Goal: Check status: Check status

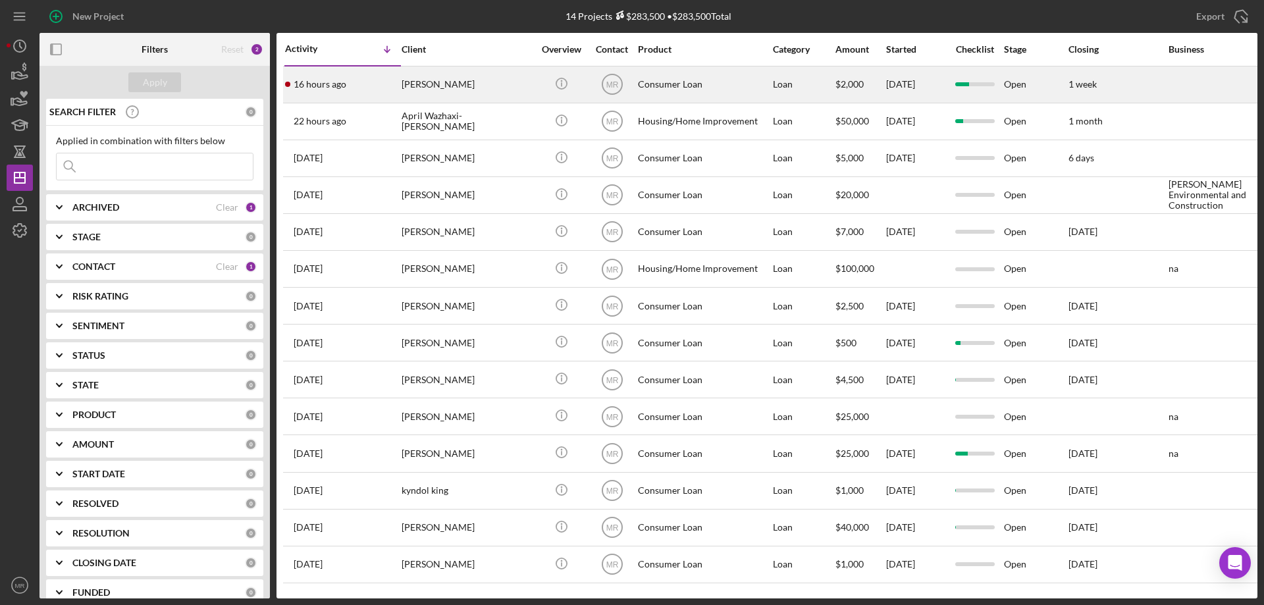
click at [505, 84] on div "[PERSON_NAME]" at bounding box center [467, 84] width 132 height 35
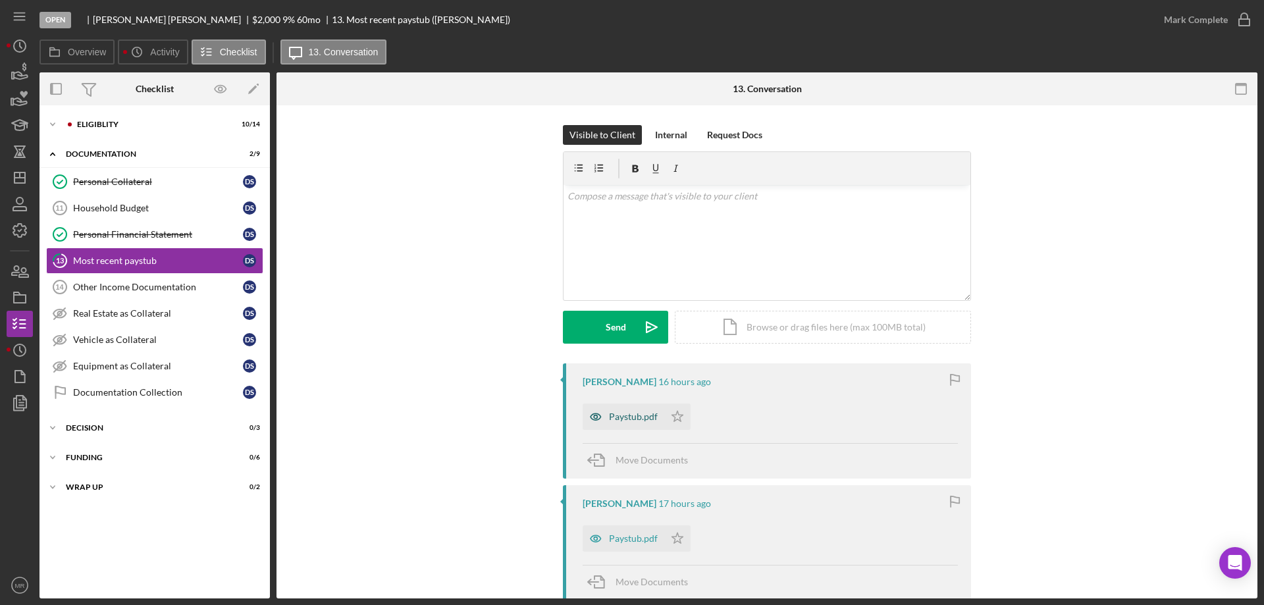
click at [630, 413] on div "Paystub.pdf" at bounding box center [633, 416] width 49 height 11
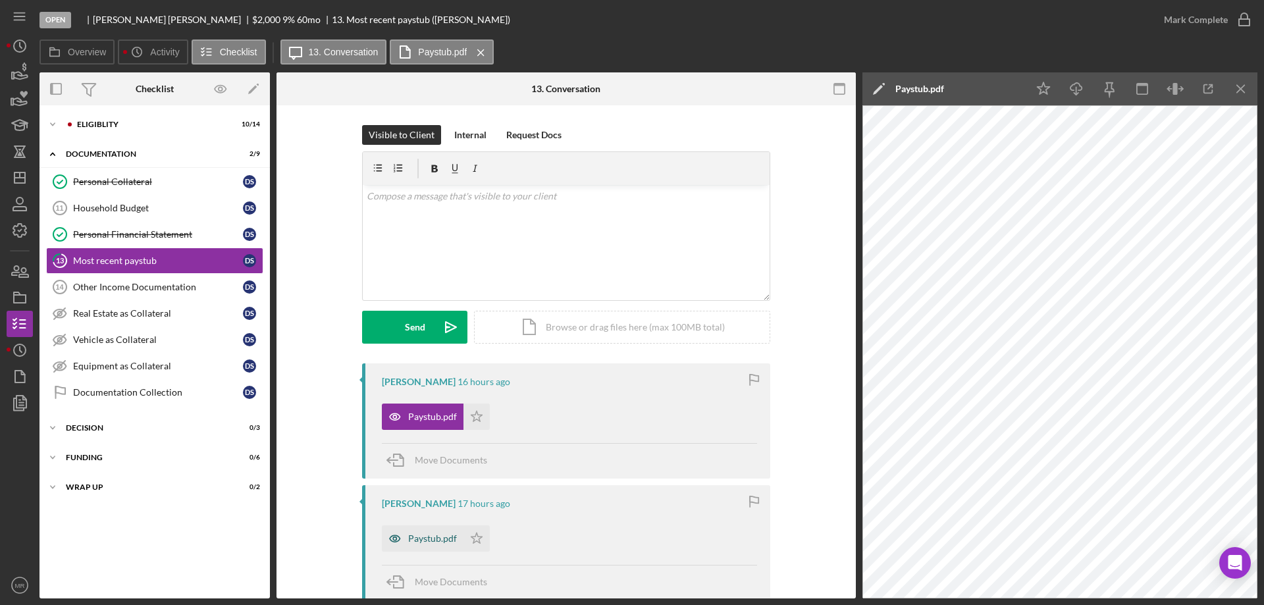
click at [430, 536] on div "Paystub.pdf" at bounding box center [432, 538] width 49 height 11
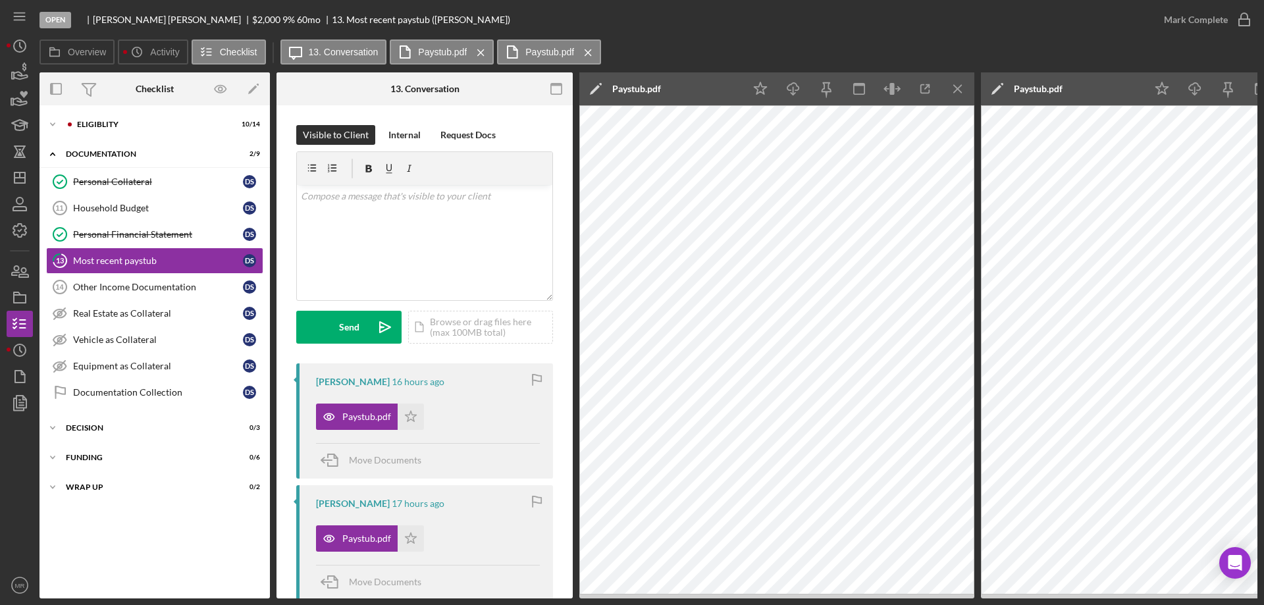
click at [966, 86] on icon "Icon/Menu Close" at bounding box center [958, 89] width 30 height 30
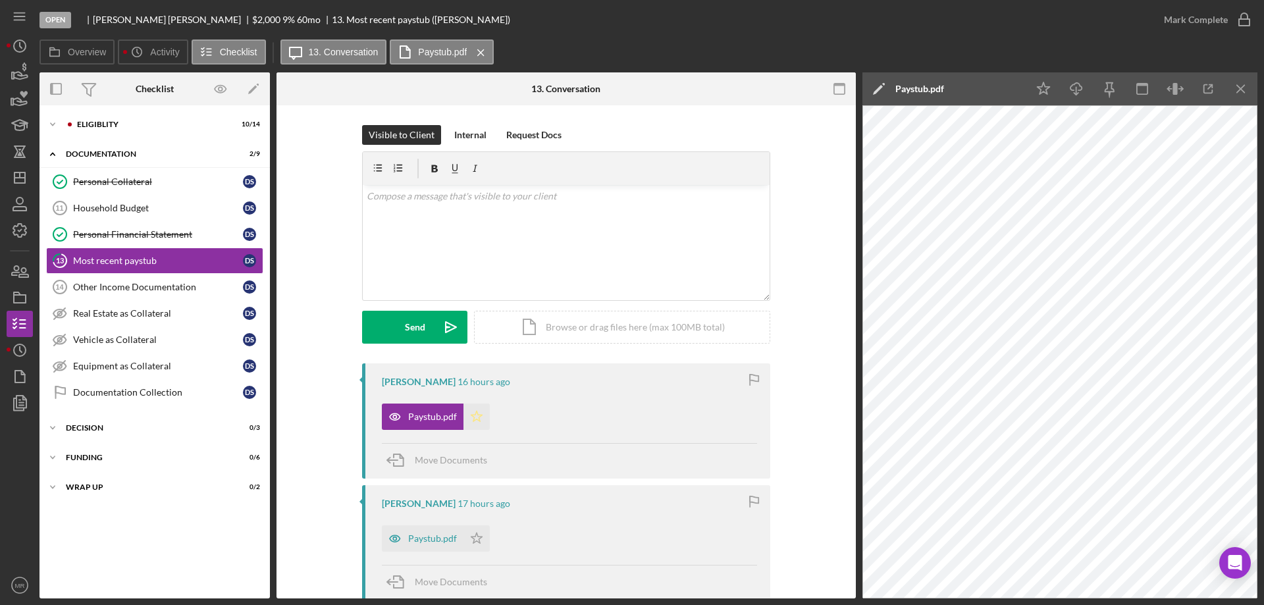
click at [480, 409] on icon "Icon/Star" at bounding box center [476, 416] width 26 height 26
click at [1239, 20] on icon "button" at bounding box center [1244, 19] width 33 height 33
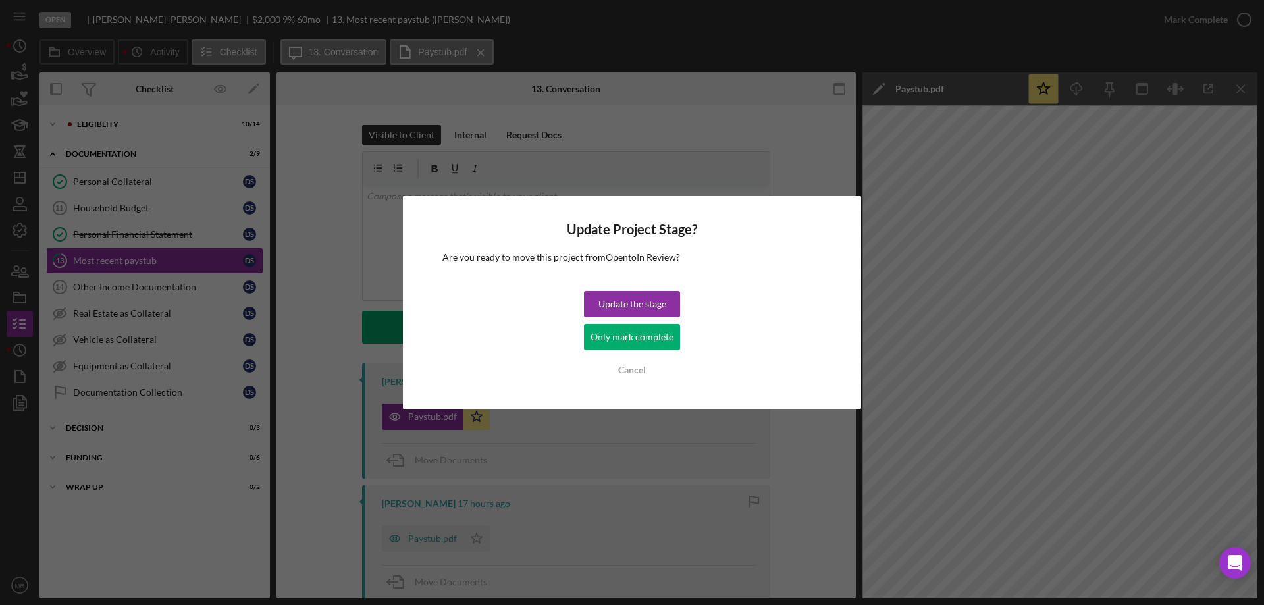
click at [634, 331] on div "Only mark complete" at bounding box center [631, 337] width 83 height 26
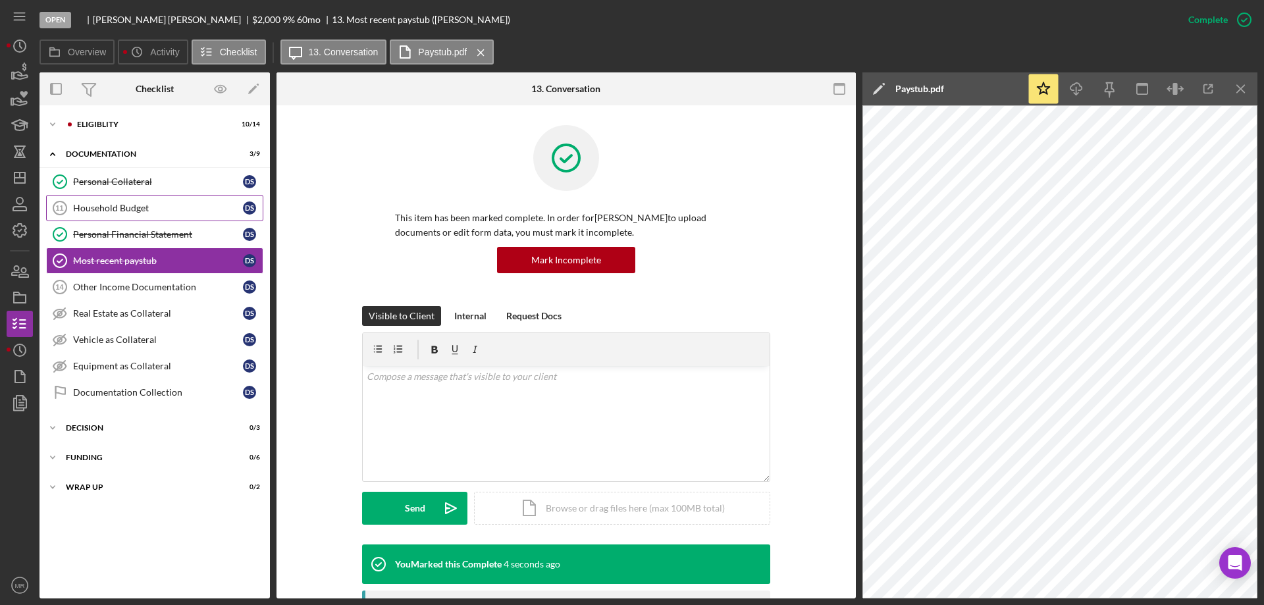
click at [95, 208] on div "Household Budget" at bounding box center [158, 208] width 170 height 11
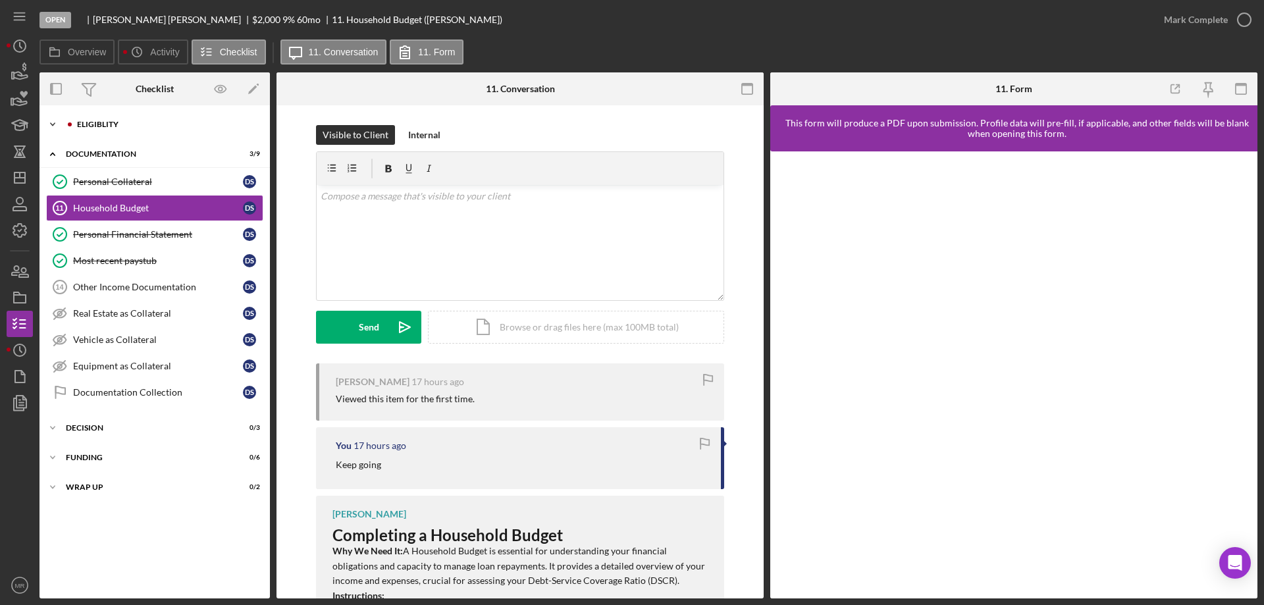
click at [91, 124] on div "Eligiblity" at bounding box center [165, 124] width 176 height 8
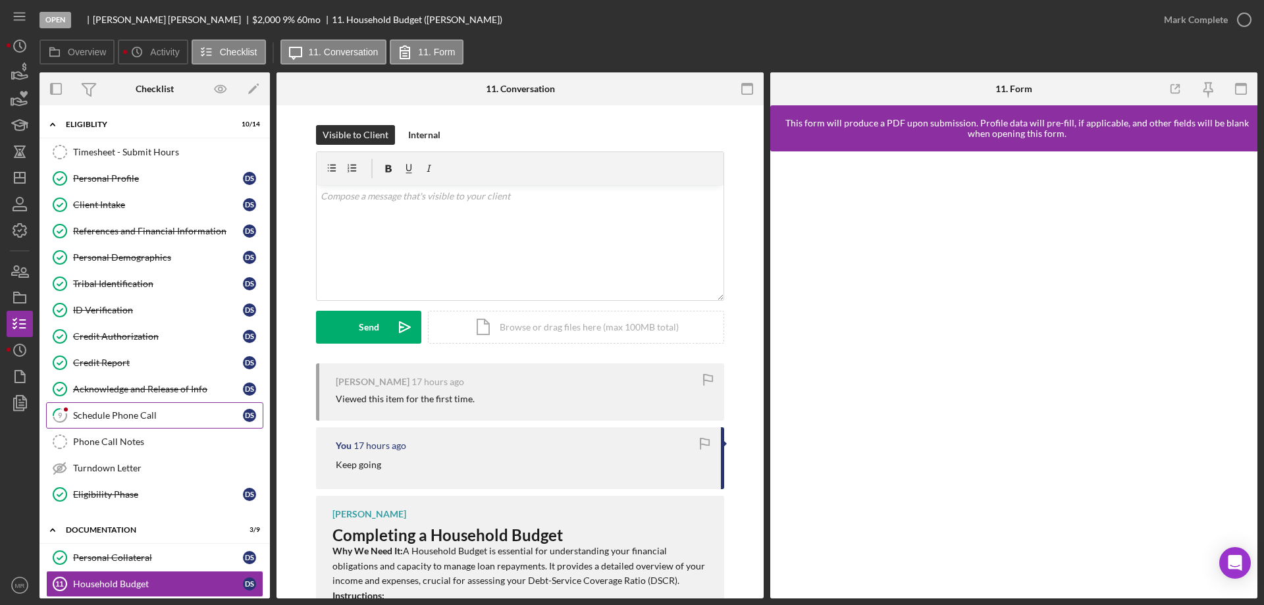
click at [114, 416] on div "Schedule Phone Call" at bounding box center [158, 415] width 170 height 11
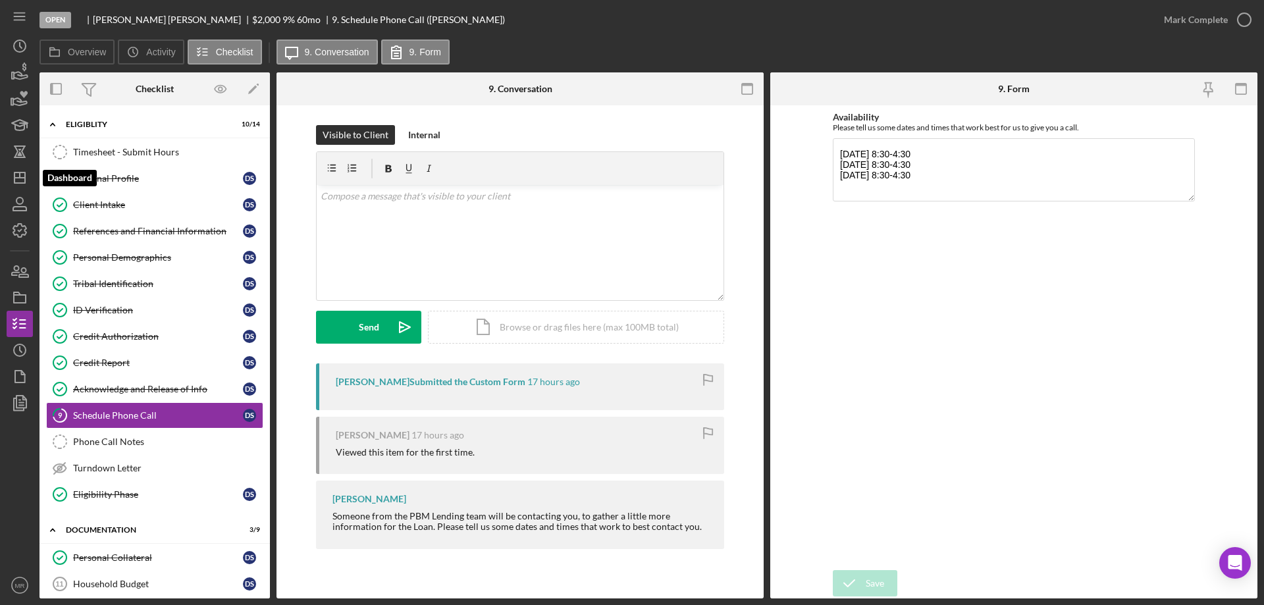
click at [5, 174] on div "Open [PERSON_NAME] $2,000 $2,000 9 % 60 mo 9. Schedule Phone Call ([PERSON_NAME…" at bounding box center [632, 302] width 1264 height 605
click at [16, 175] on icon "Icon/Dashboard" at bounding box center [19, 177] width 33 height 33
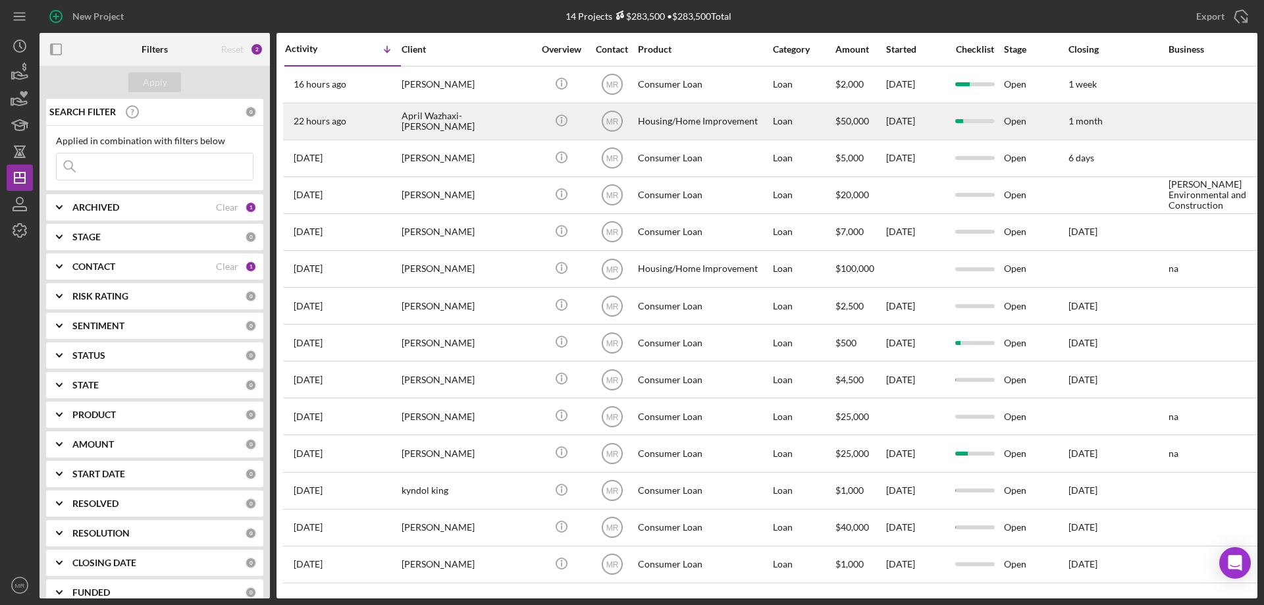
click at [520, 125] on div "April Wazhaxi-[PERSON_NAME]" at bounding box center [467, 121] width 132 height 35
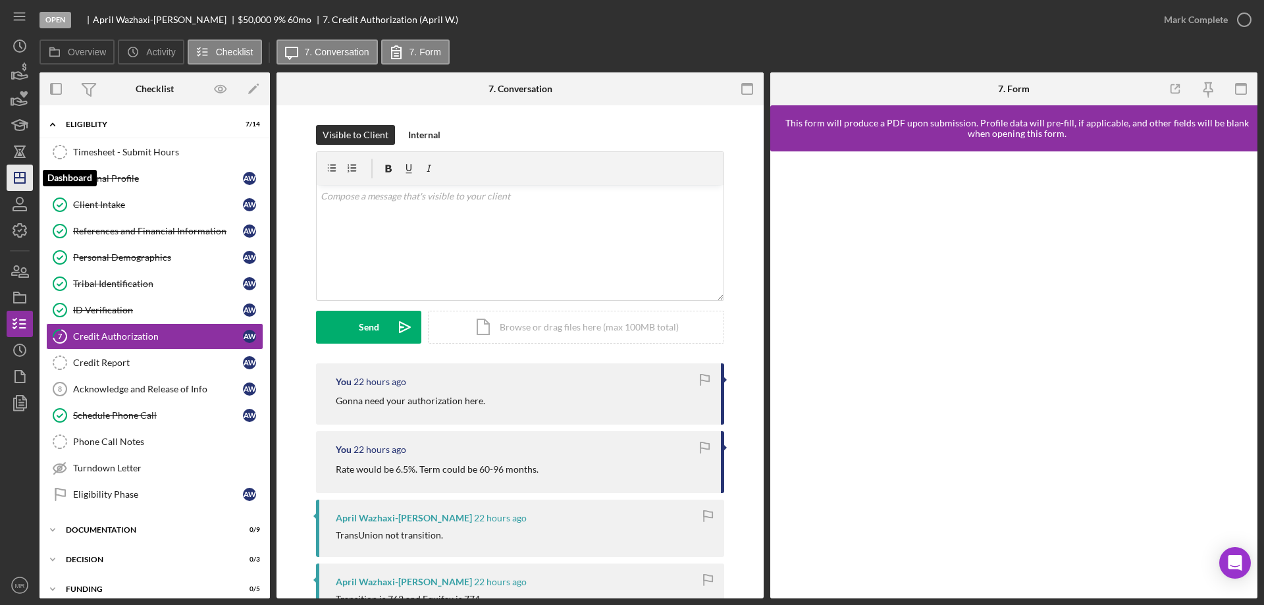
click at [16, 167] on icon "Icon/Dashboard" at bounding box center [19, 177] width 33 height 33
